Goal: Information Seeking & Learning: Learn about a topic

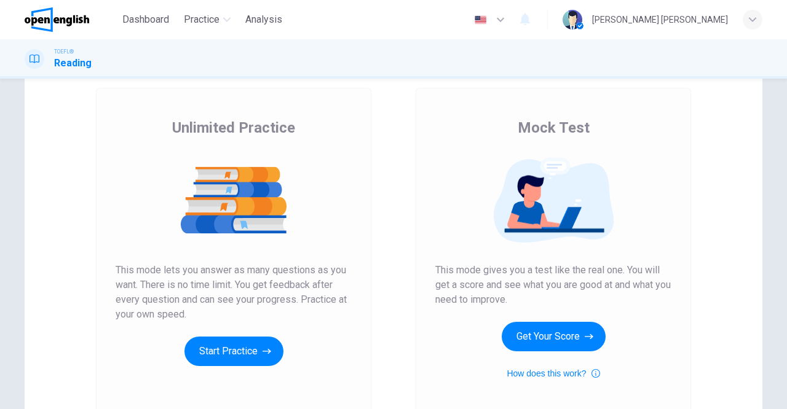
scroll to position [65, 0]
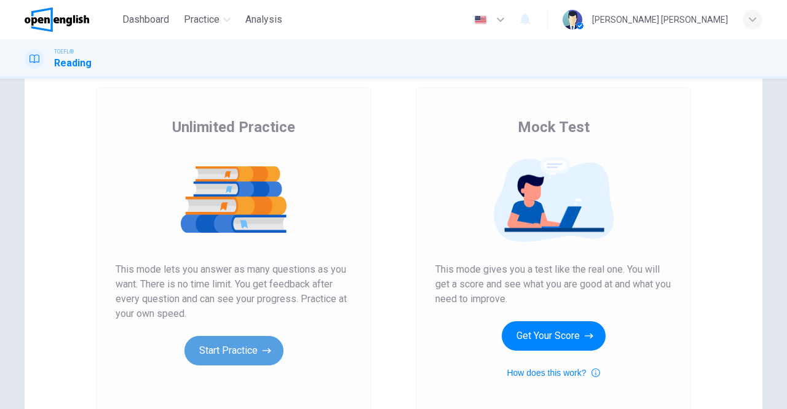
click at [247, 342] on button "Start Practice" at bounding box center [233, 351] width 99 height 30
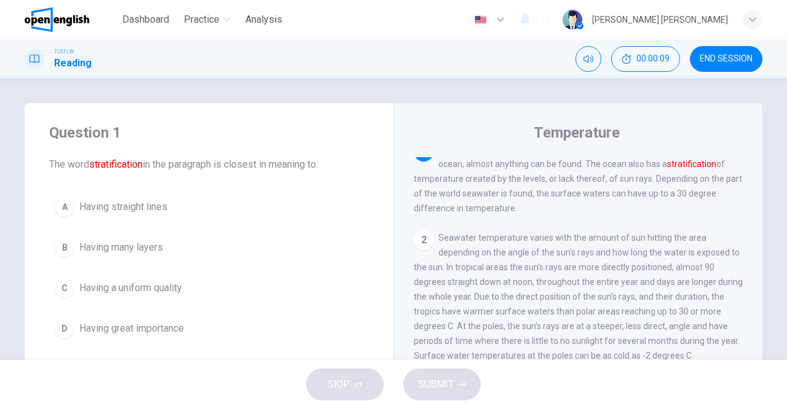
scroll to position [0, 0]
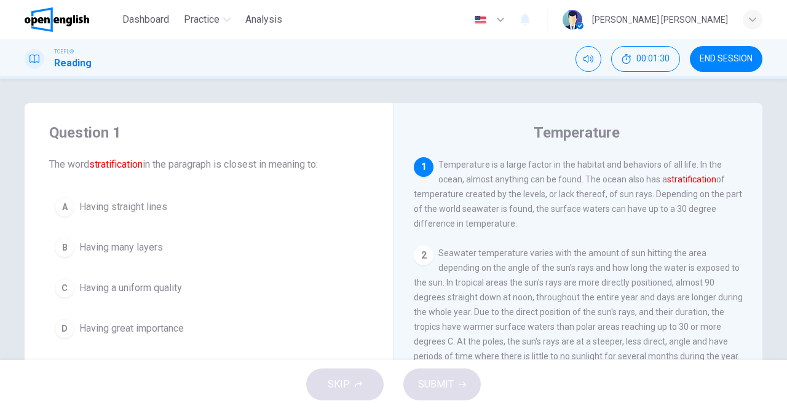
click at [124, 242] on span "Having many layers" at bounding box center [121, 247] width 84 height 15
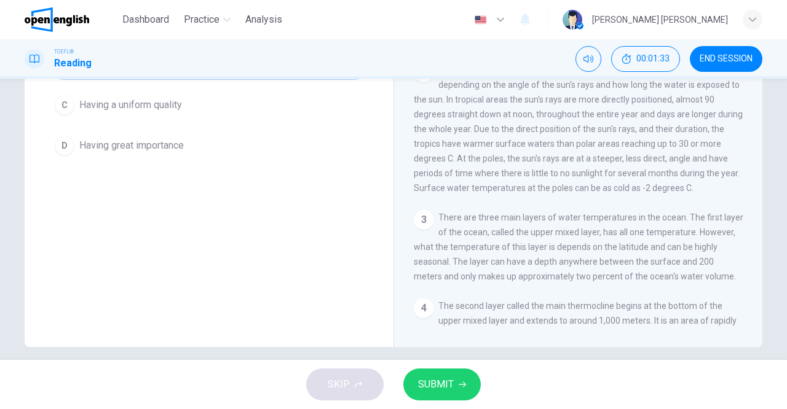
scroll to position [194, 0]
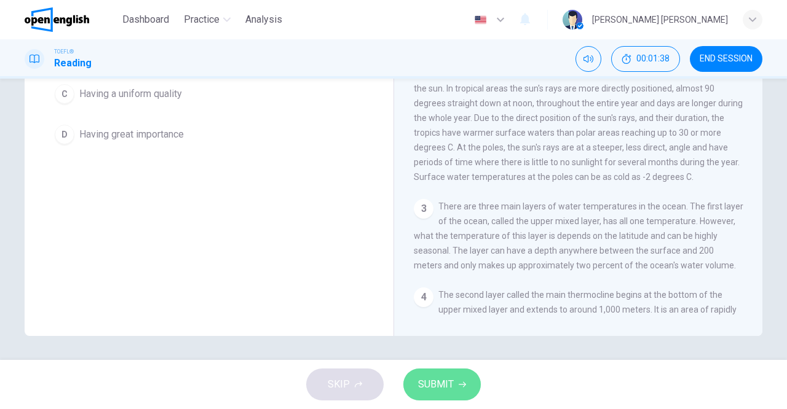
click at [438, 395] on button "SUBMIT" at bounding box center [441, 385] width 77 height 32
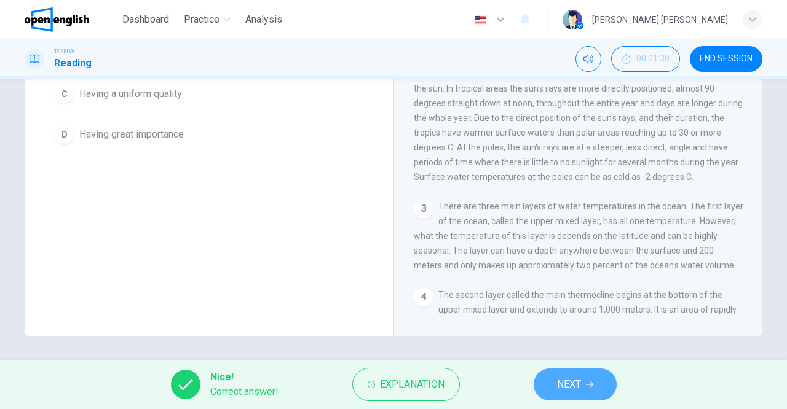
click at [574, 386] on span "NEXT" at bounding box center [569, 384] width 24 height 17
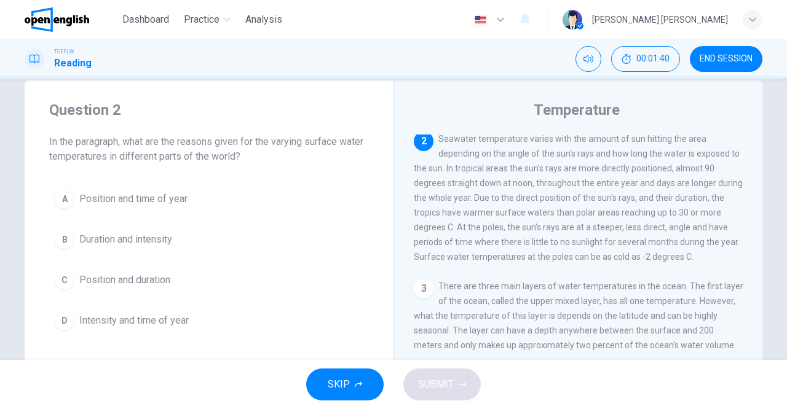
scroll to position [20, 0]
click at [140, 276] on span "Position and duration" at bounding box center [124, 282] width 91 height 15
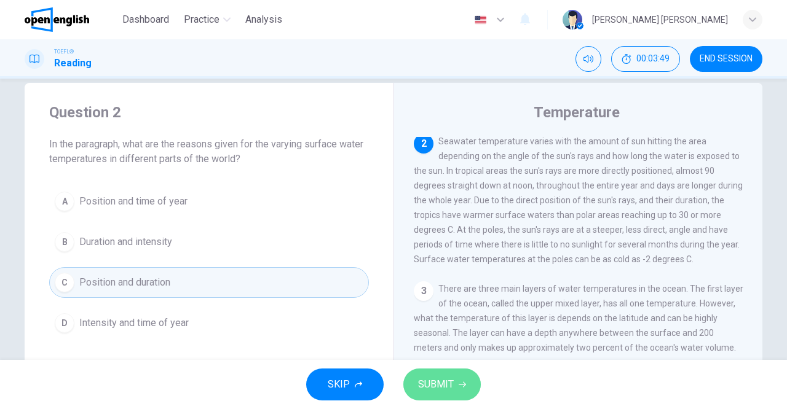
click at [446, 382] on span "SUBMIT" at bounding box center [436, 384] width 36 height 17
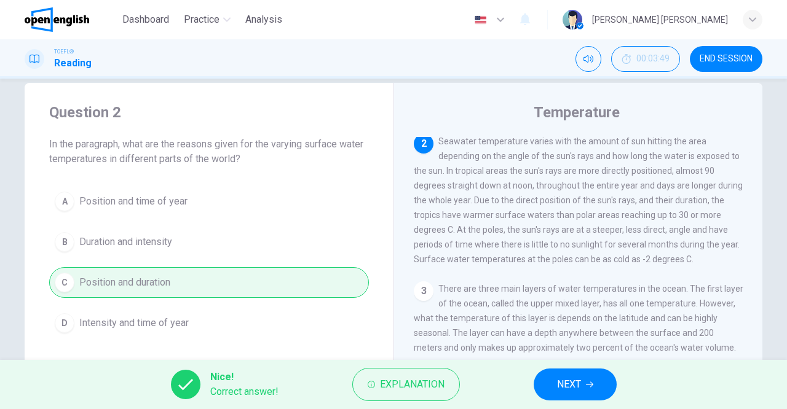
click at [572, 383] on span "NEXT" at bounding box center [569, 384] width 24 height 17
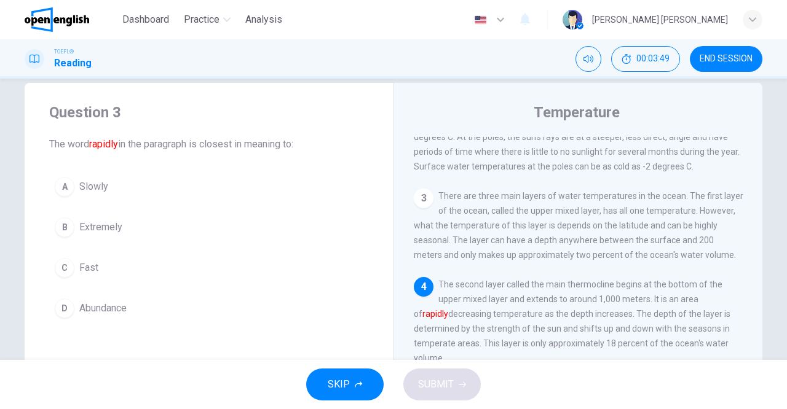
scroll to position [184, 0]
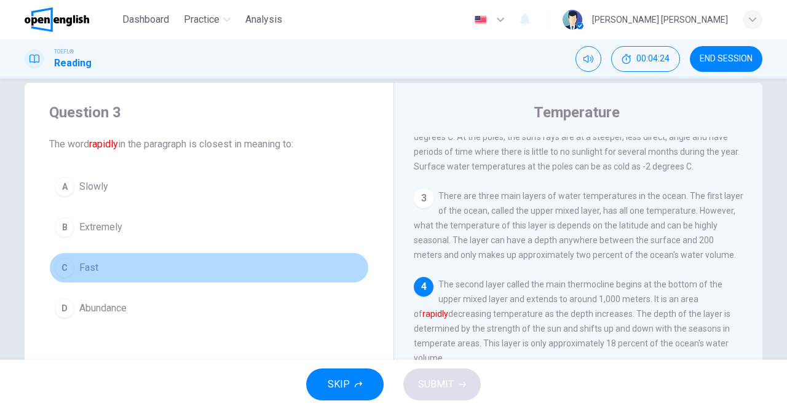
click at [60, 267] on div "C" at bounding box center [65, 268] width 20 height 20
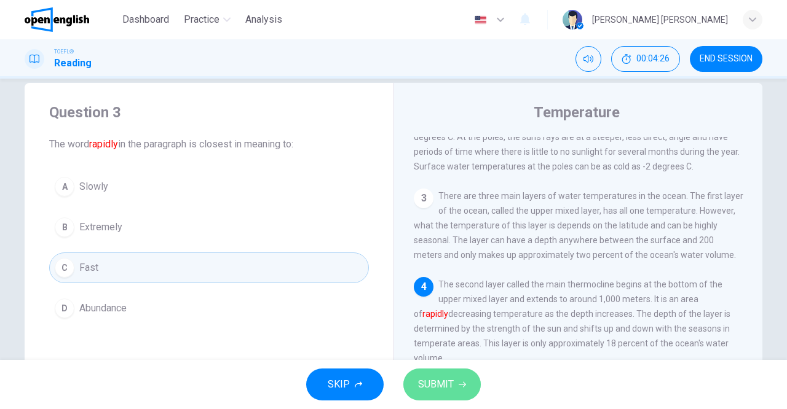
click at [456, 387] on button "SUBMIT" at bounding box center [441, 385] width 77 height 32
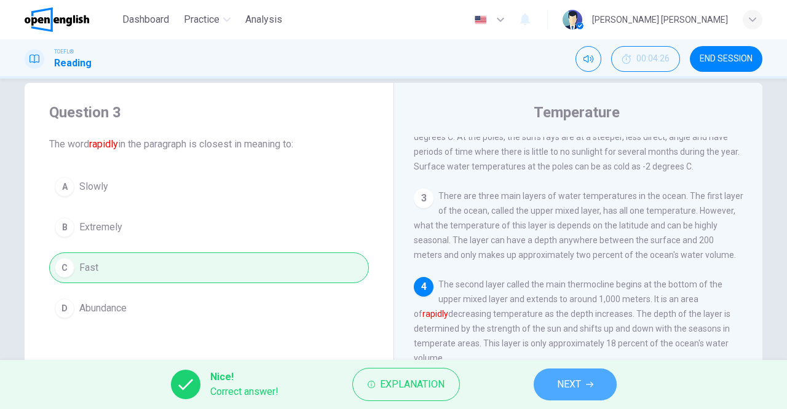
click at [587, 385] on icon "button" at bounding box center [589, 384] width 7 height 7
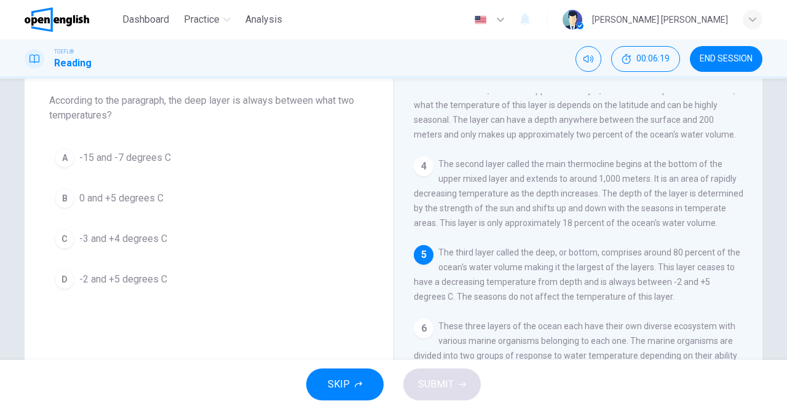
scroll to position [61, 0]
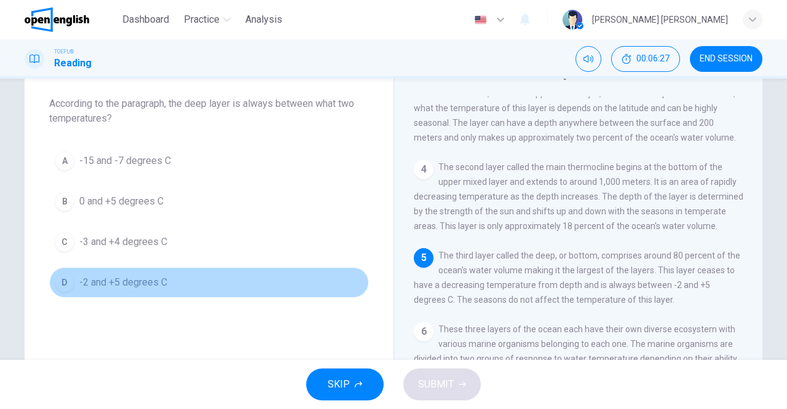
click at [65, 280] on div "D" at bounding box center [65, 283] width 20 height 20
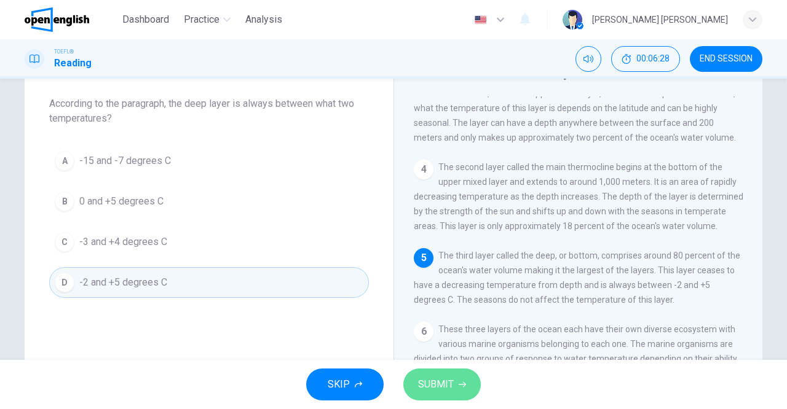
click at [436, 384] on span "SUBMIT" at bounding box center [436, 384] width 36 height 17
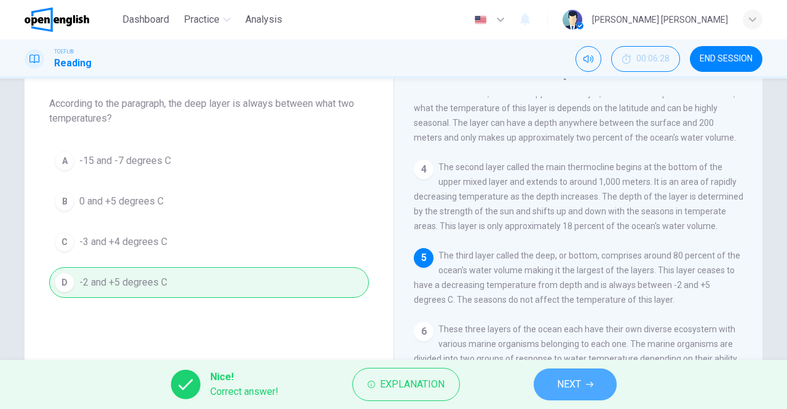
click at [543, 381] on button "NEXT" at bounding box center [575, 385] width 83 height 32
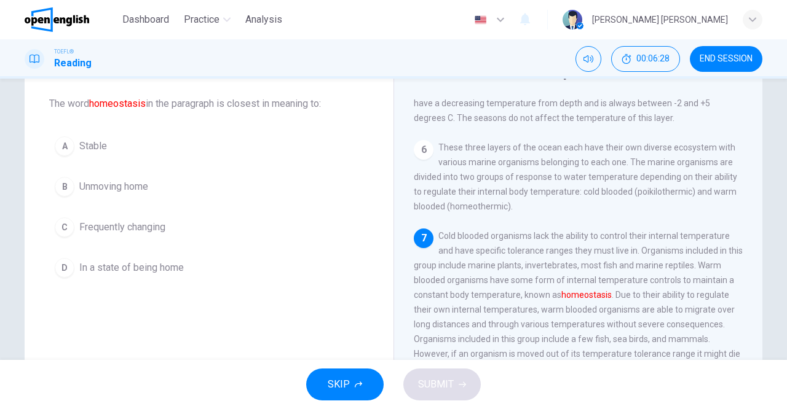
scroll to position [476, 0]
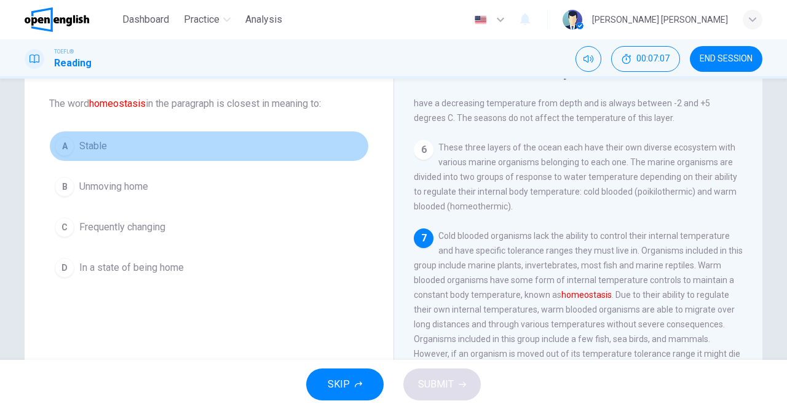
click at [61, 146] on div "A" at bounding box center [65, 146] width 20 height 20
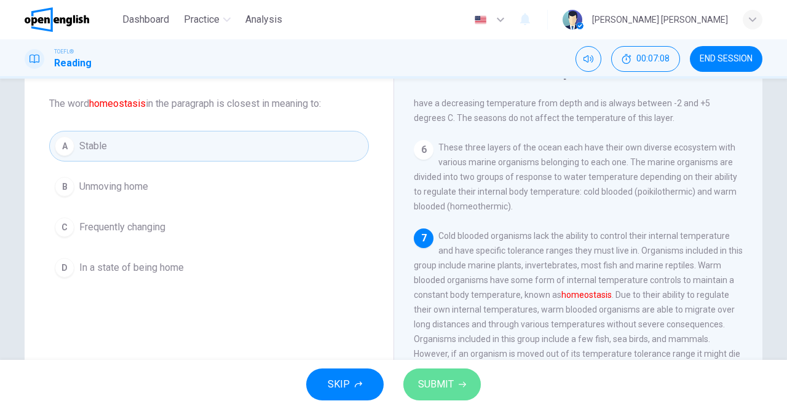
click at [448, 395] on button "SUBMIT" at bounding box center [441, 385] width 77 height 32
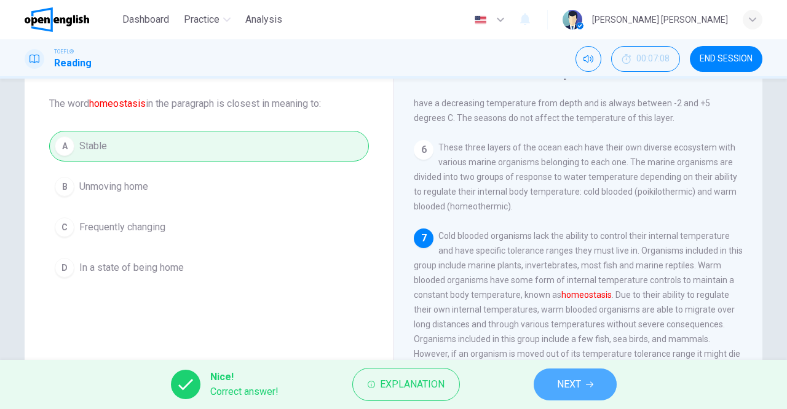
click at [568, 381] on span "NEXT" at bounding box center [569, 384] width 24 height 17
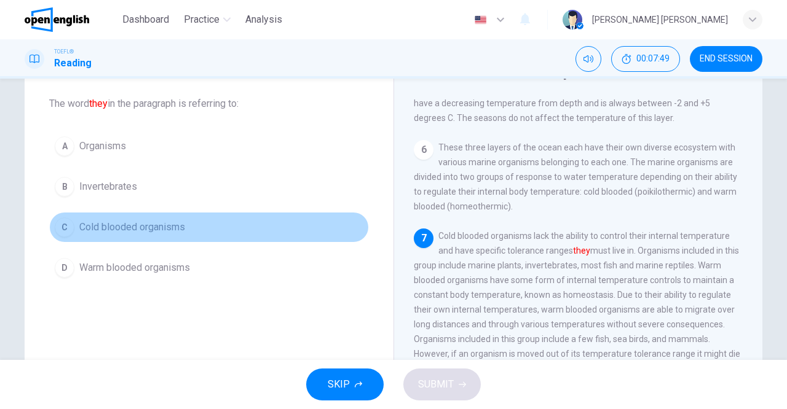
click at [109, 215] on button "C Cold blooded organisms" at bounding box center [209, 227] width 320 height 31
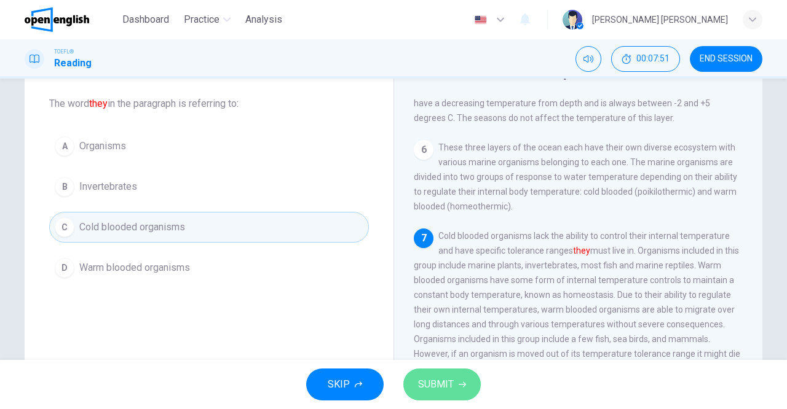
click at [451, 392] on span "SUBMIT" at bounding box center [436, 384] width 36 height 17
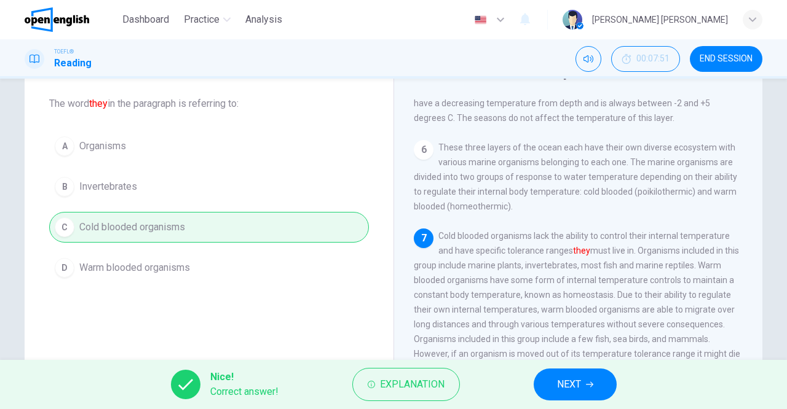
click at [598, 382] on button "NEXT" at bounding box center [575, 385] width 83 height 32
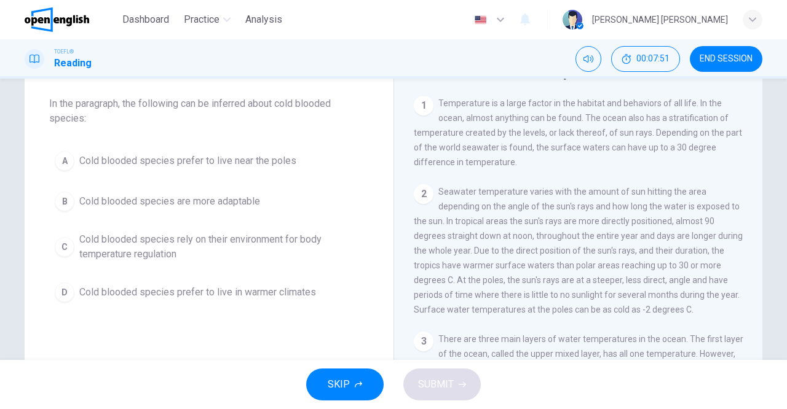
scroll to position [0, 0]
click at [333, 387] on span "SKIP" at bounding box center [339, 384] width 22 height 17
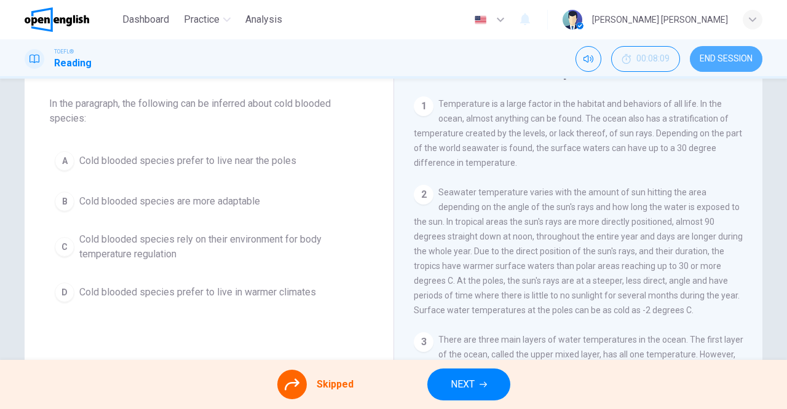
click at [724, 65] on button "END SESSION" at bounding box center [726, 59] width 73 height 26
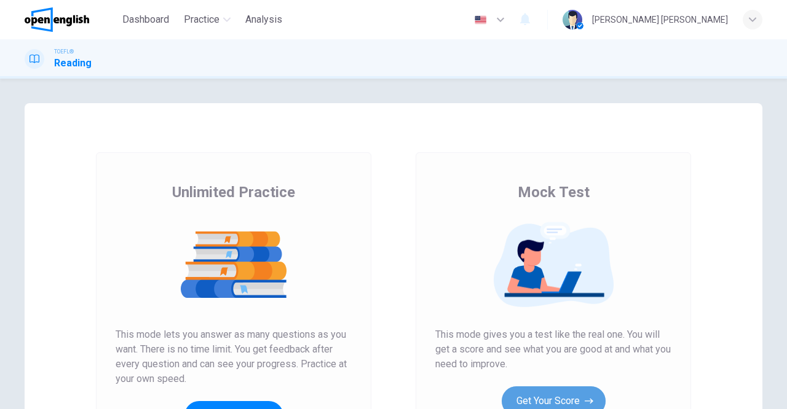
click at [554, 393] on button "Get Your Score" at bounding box center [554, 402] width 104 height 30
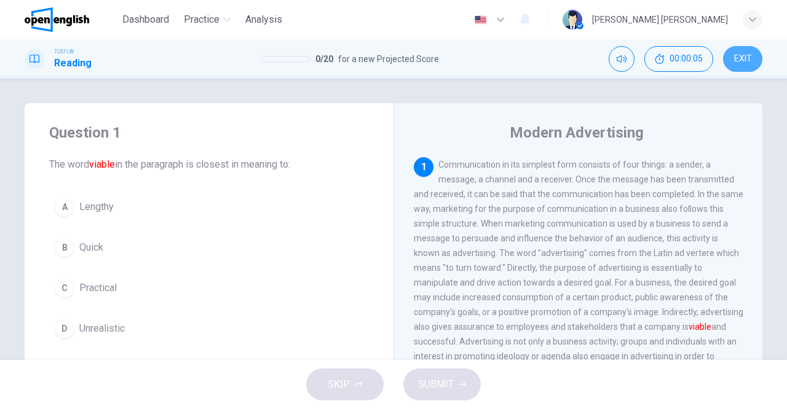
click at [744, 66] on button "EXIT" at bounding box center [742, 59] width 39 height 26
